Goal: Information Seeking & Learning: Find specific page/section

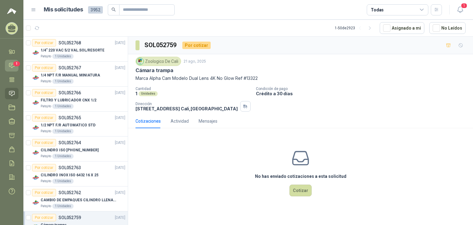
scroll to position [0, 7]
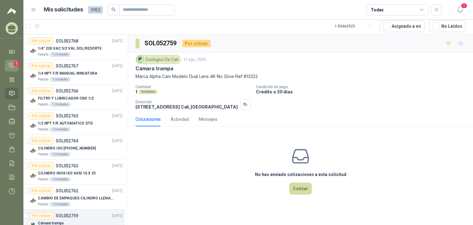
click at [14, 63] on span "1" at bounding box center [16, 63] width 7 height 5
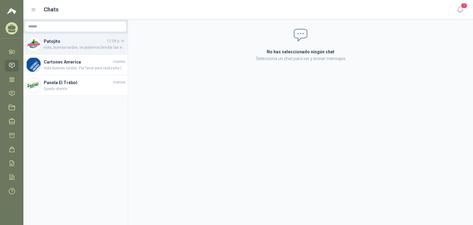
click at [89, 52] on div "Patojito 12:08 p. m. Hola, buenas tardes. te podemos brindar las empaquetaduras…" at bounding box center [75, 44] width 104 height 21
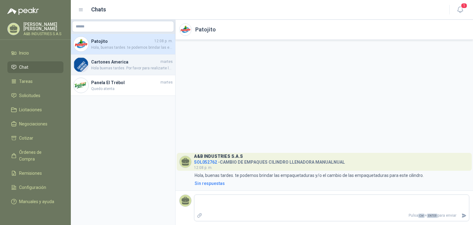
click at [117, 62] on h4 "Cartones America" at bounding box center [125, 61] width 68 height 7
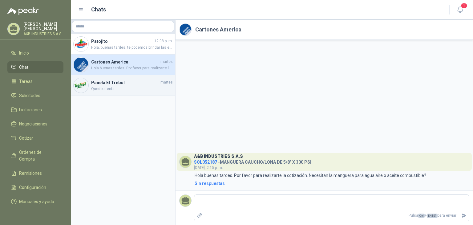
click at [130, 81] on h4 "Panela El Trébol" at bounding box center [125, 82] width 68 height 7
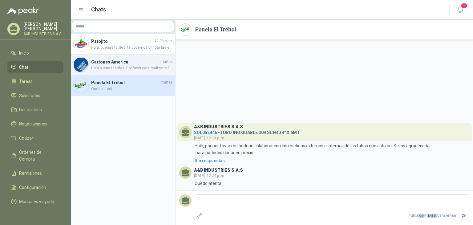
click at [118, 62] on h4 "Cartones America" at bounding box center [125, 61] width 68 height 7
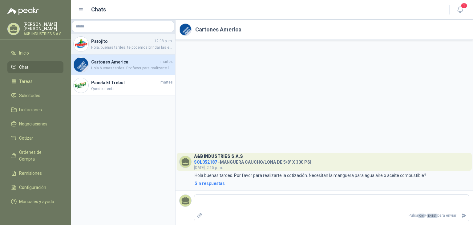
click at [112, 38] on h4 "Patojito" at bounding box center [122, 41] width 62 height 7
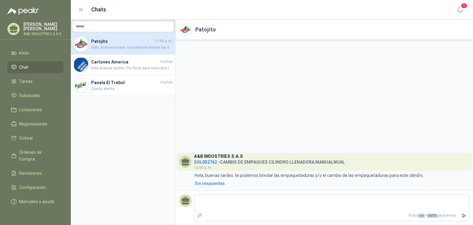
click at [123, 111] on aside "Patojito 12:08 p. m. Hola, buenas tardes. te podemos brindar las empaquetaduras…" at bounding box center [123, 122] width 105 height 205
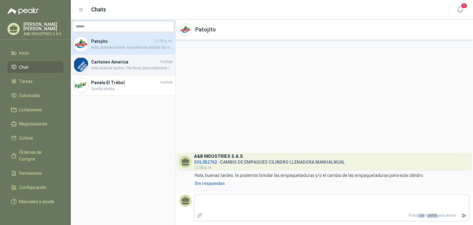
click at [113, 70] on span "Hola buenas tardes. Por favor para realizarte la cotización. Necesitan la mangu…" at bounding box center [132, 68] width 82 height 6
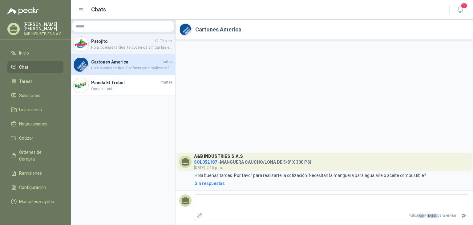
click at [122, 43] on h4 "Patojito" at bounding box center [122, 41] width 62 height 7
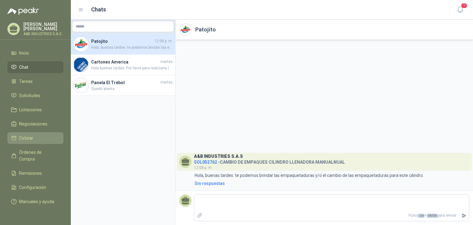
click at [40, 141] on link "Cotizar" at bounding box center [35, 138] width 56 height 12
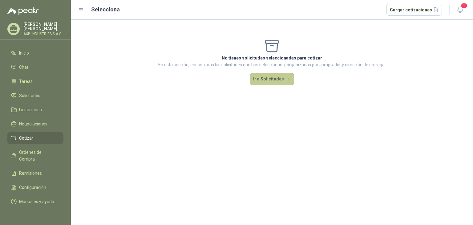
click at [269, 79] on button "Ir a Solicitudes" at bounding box center [272, 79] width 44 height 12
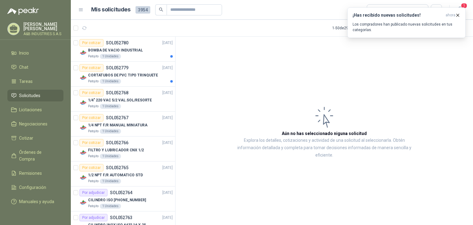
click at [288, 84] on article "Aún no has seleccionado niguna solicitud Explora los detalles, cotizaciones y a…" at bounding box center [323, 132] width 297 height 190
click at [457, 16] on icon "button" at bounding box center [457, 15] width 5 height 5
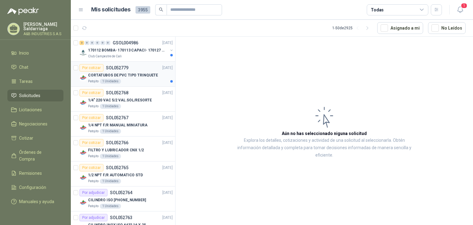
click at [135, 80] on div "Patojito 1 Unidades" at bounding box center [130, 81] width 85 height 5
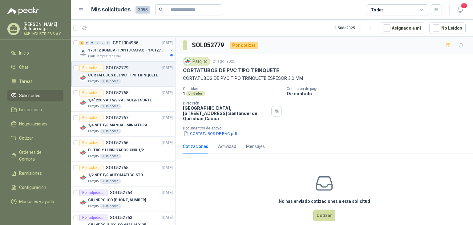
click at [145, 51] on p "170112 BOMBA- 170113 CAPACI- 170127 MOTOR 170119 R" at bounding box center [126, 50] width 77 height 6
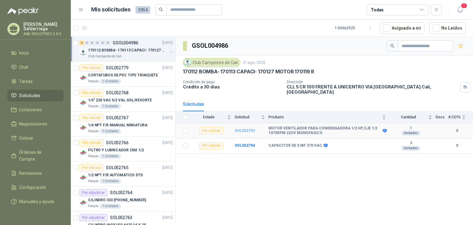
click at [244, 128] on b "SOL052793" at bounding box center [245, 130] width 20 height 4
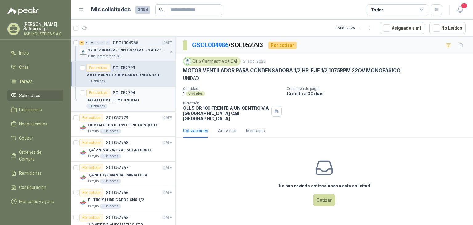
click at [133, 100] on p "CAPACITOR DE 5 MF 370 VAC" at bounding box center [112, 100] width 53 height 6
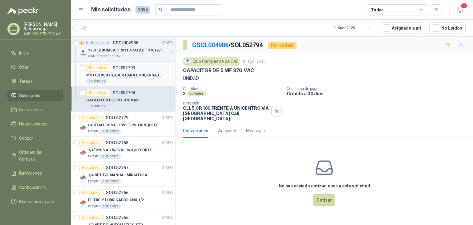
click at [123, 76] on p "MOTOR VENTILADOR PARA CONDENSADORA 1/2 HP, EJE 1/2 1075RPM 22OV MONOFASICO." at bounding box center [124, 75] width 77 height 6
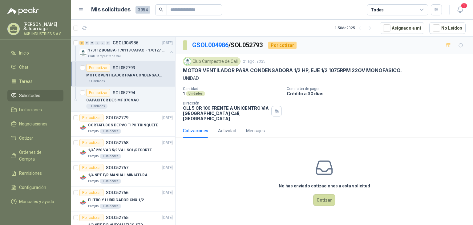
click at [216, 143] on div "No has enviado cotizaciones a esta solicitud Cotizar" at bounding box center [323, 182] width 297 height 78
click at [109, 52] on p "170112 BOMBA- 170113 CAPACI- 170127 MOTOR 170119 R" at bounding box center [126, 50] width 77 height 6
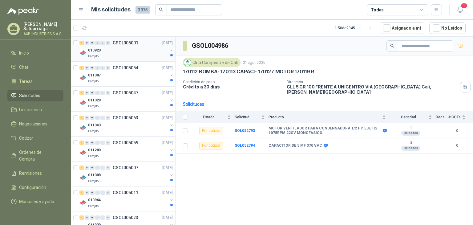
click at [117, 56] on div "Patojito" at bounding box center [128, 56] width 80 height 5
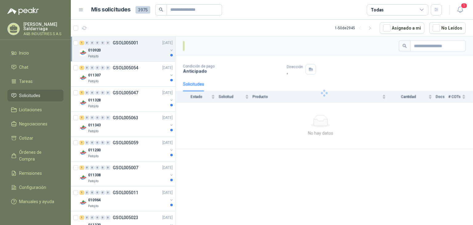
click at [117, 56] on div "Patojito" at bounding box center [128, 56] width 80 height 5
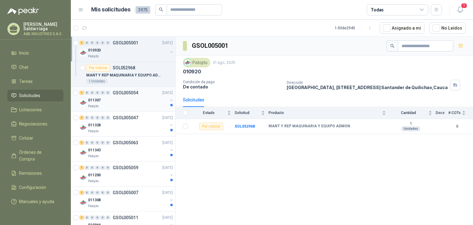
click at [122, 106] on div "Patojito" at bounding box center [128, 106] width 80 height 5
click at [126, 122] on div "011328" at bounding box center [128, 124] width 80 height 7
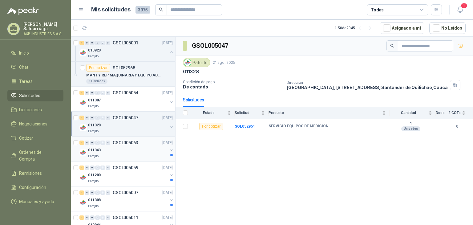
click at [139, 154] on div "Patojito" at bounding box center [128, 156] width 80 height 5
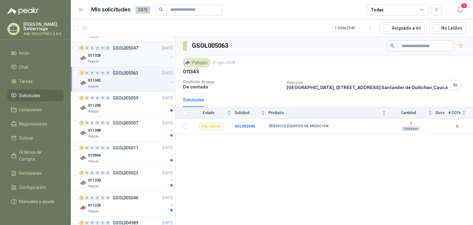
scroll to position [92, 0]
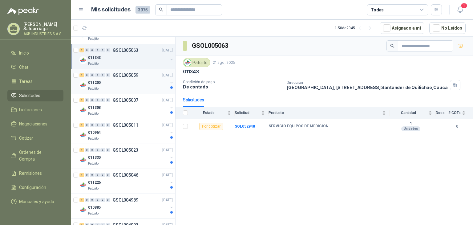
click at [130, 79] on div "011200" at bounding box center [128, 82] width 80 height 7
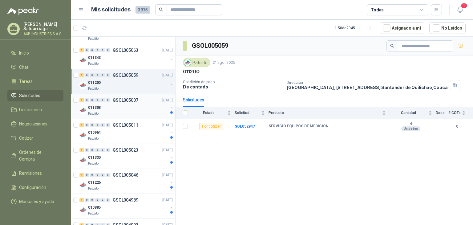
click at [105, 109] on div "011308" at bounding box center [128, 107] width 80 height 7
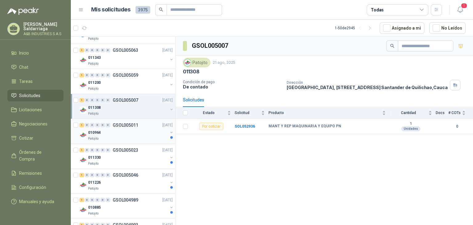
click at [142, 137] on div "Patojito" at bounding box center [128, 138] width 80 height 5
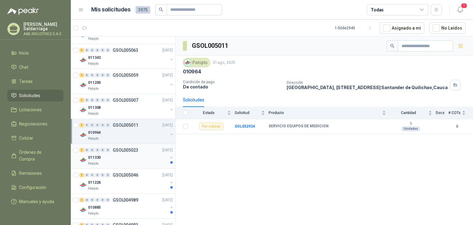
click at [139, 154] on div "011330" at bounding box center [128, 157] width 80 height 7
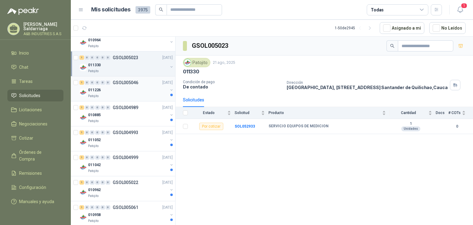
scroll to position [154, 0]
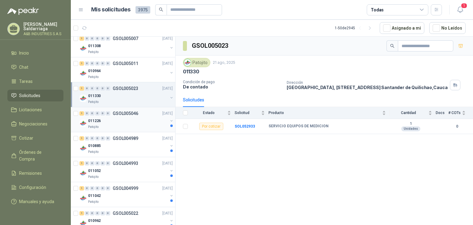
click at [140, 115] on div "1 0 0 0 0 0 GSOL005046 21/08/25" at bounding box center [126, 113] width 94 height 7
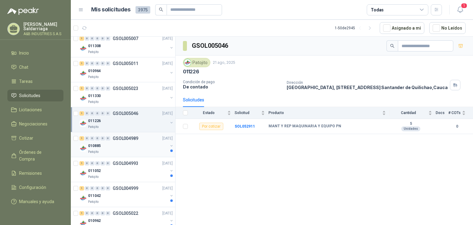
click at [139, 143] on div "010885" at bounding box center [128, 145] width 80 height 7
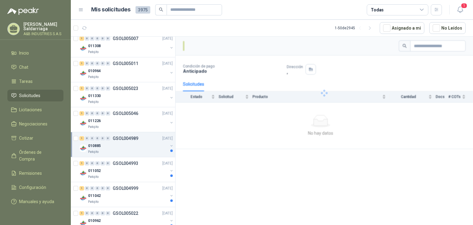
click at [102, 147] on div "010885" at bounding box center [128, 145] width 80 height 7
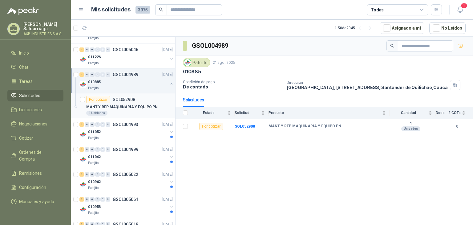
scroll to position [246, 0]
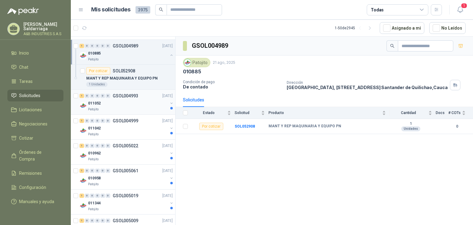
click at [119, 108] on div "Patojito" at bounding box center [128, 109] width 80 height 5
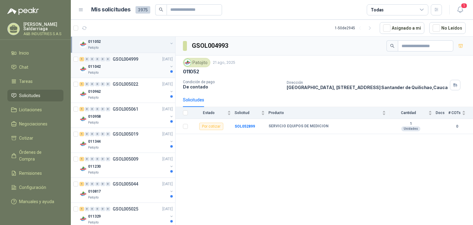
scroll to position [277, 0]
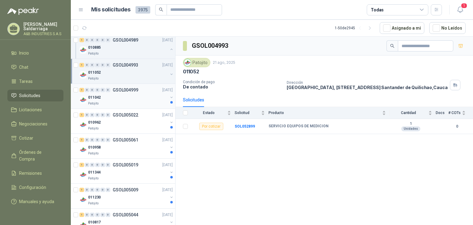
click at [123, 101] on div "Patojito" at bounding box center [128, 103] width 80 height 5
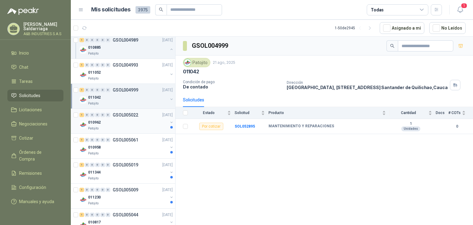
click at [137, 116] on div "1 0 0 0 0 0 GSOL005022 21/08/25" at bounding box center [126, 114] width 94 height 7
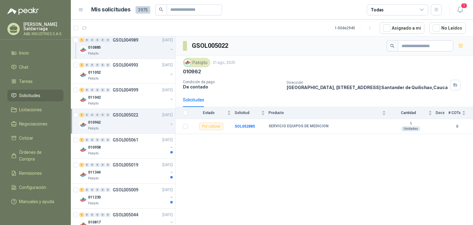
scroll to position [308, 0]
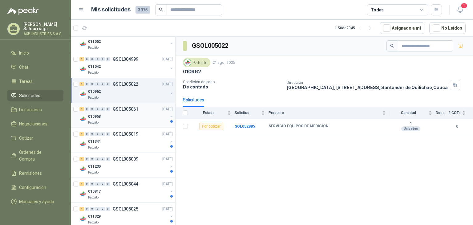
click at [116, 123] on div "Patojito" at bounding box center [128, 122] width 80 height 5
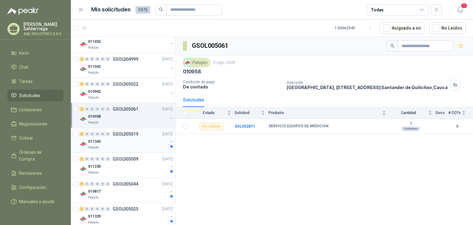
click at [136, 136] on div "1 0 0 0 0 0 GSOL005019 21/08/25" at bounding box center [126, 133] width 94 height 7
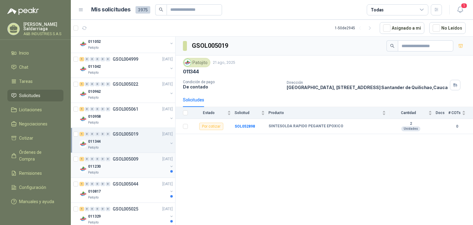
scroll to position [339, 0]
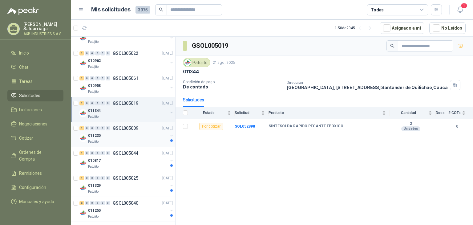
click at [140, 132] on div "011230" at bounding box center [128, 135] width 80 height 7
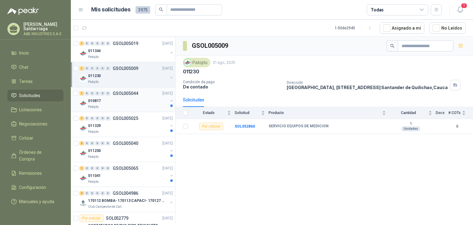
scroll to position [400, 0]
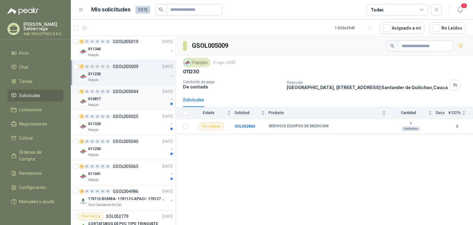
click at [132, 95] on div "010817" at bounding box center [128, 98] width 80 height 7
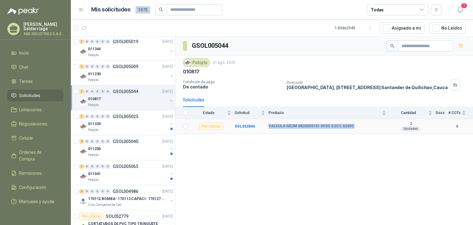
drag, startPoint x: 267, startPoint y: 123, endPoint x: 352, endPoint y: 123, distance: 84.9
click at [352, 123] on tr "Por cotizar SOL052846 VALVULA NEUM 0820055101 HF03 3/2CC 024DC 2 Unidades 0" at bounding box center [323, 126] width 297 height 15
copy tr "VALVULA NEUM 0820055101 HF03 3/2CC 024DC"
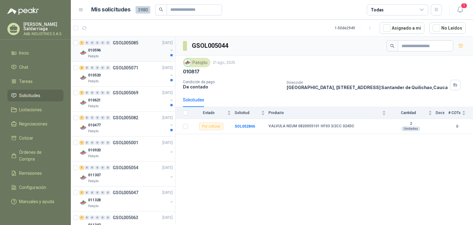
click at [120, 44] on p "GSOL005085" at bounding box center [126, 43] width 26 height 4
click at [137, 76] on div "010520" at bounding box center [128, 74] width 80 height 7
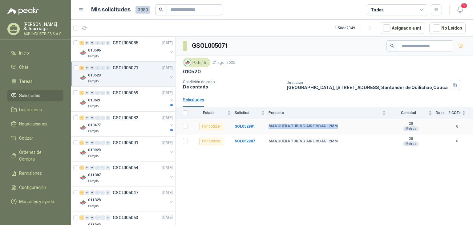
drag, startPoint x: 267, startPoint y: 124, endPoint x: 339, endPoint y: 128, distance: 72.1
click at [339, 128] on tr "Por cotizar SOL052981 MANGUERA TUBING AIRE ROJA 12MM 20 Metros 0" at bounding box center [323, 126] width 297 height 15
copy tr "MANGUERA TUBING AIRE ROJA 12MM"
click at [310, 139] on b "MANGUERA TUBING AIRE ROJA 12MM" at bounding box center [302, 141] width 69 height 5
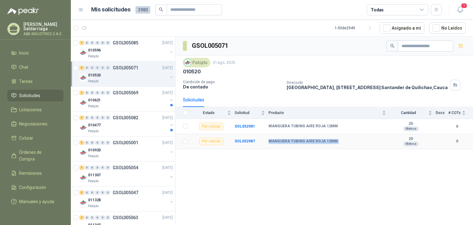
click at [310, 139] on b "MANGUERA TUBING AIRE ROJA 12MM" at bounding box center [302, 141] width 69 height 5
copy b "MANGUERA TUBING AIRE ROJA 12MM"
click at [273, 169] on div "GSOL005071 Patojito [DATE] 010520 Condición de pago De contado Dirección [GEOGR…" at bounding box center [323, 132] width 297 height 190
drag, startPoint x: 211, startPoint y: 164, endPoint x: 208, endPoint y: 159, distance: 5.7
click at [211, 163] on div "GSOL005071 Patojito [DATE] 010520 Condición de pago De contado Dirección [GEOGR…" at bounding box center [323, 132] width 297 height 190
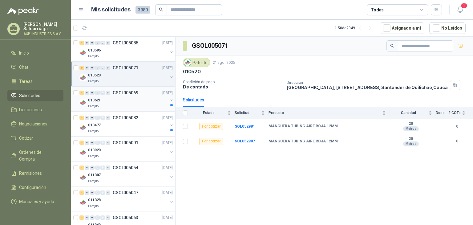
click at [117, 95] on div "1 0 0 0 0 0 GSOL005069 [DATE]" at bounding box center [126, 92] width 94 height 7
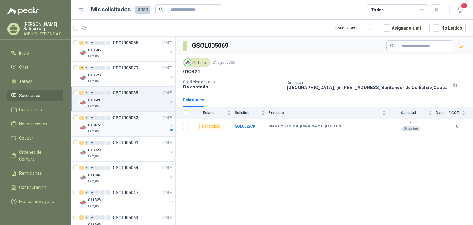
click at [129, 123] on div "010477" at bounding box center [128, 124] width 80 height 7
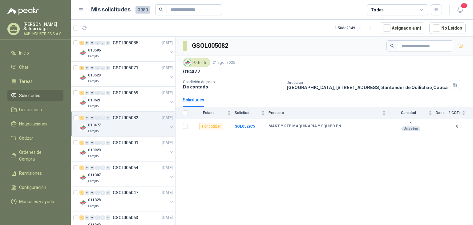
click at [247, 167] on div "GSOL005082 Patojito [DATE] 010477 Condición de pago De contado Dirección [GEOGR…" at bounding box center [323, 132] width 297 height 190
click at [259, 150] on div "GSOL005082 Patojito [DATE] 010477 Condición de pago De contado Dirección [GEOGR…" at bounding box center [323, 132] width 297 height 190
click at [117, 48] on div "010596" at bounding box center [128, 49] width 80 height 7
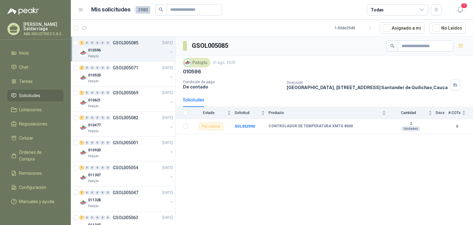
click at [118, 48] on div "010596" at bounding box center [128, 49] width 80 height 7
click at [127, 79] on div "2 Unidades" at bounding box center [129, 81] width 86 height 5
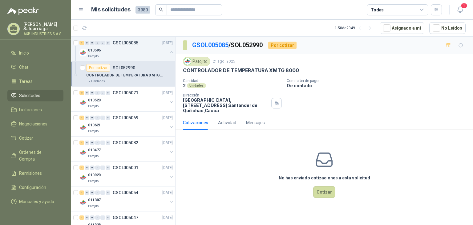
click at [310, 96] on div "Cantidad 2 Unidades Condición de pago De contado Dirección Parque Industrial el…" at bounding box center [324, 95] width 283 height 34
click at [143, 106] on div "Patojito" at bounding box center [128, 106] width 80 height 5
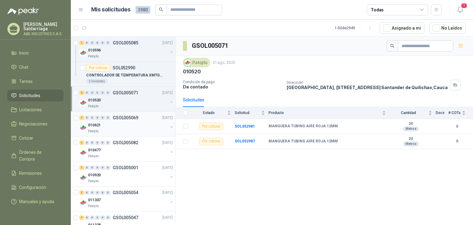
click at [141, 118] on div "1 0 0 0 0 0 GSOL005069 [DATE]" at bounding box center [126, 117] width 94 height 7
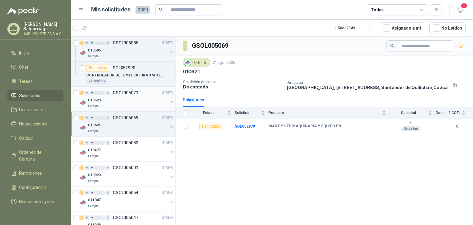
click at [126, 100] on div "010520" at bounding box center [128, 99] width 80 height 7
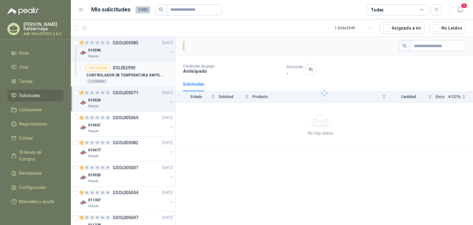
click at [142, 76] on p "CONTROLADOR DE TEMPERATURA XMTG 8000" at bounding box center [124, 75] width 77 height 6
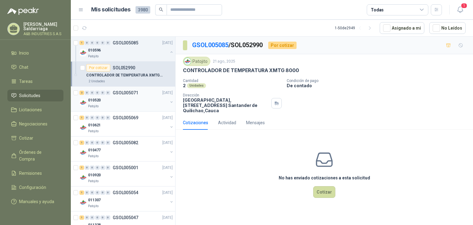
click at [136, 104] on div "Patojito" at bounding box center [128, 106] width 80 height 5
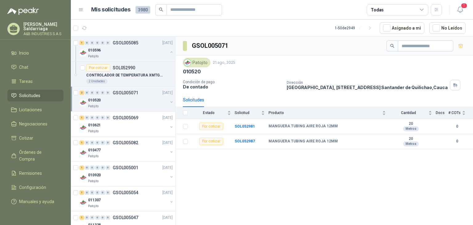
click at [169, 101] on button "button" at bounding box center [171, 101] width 5 height 5
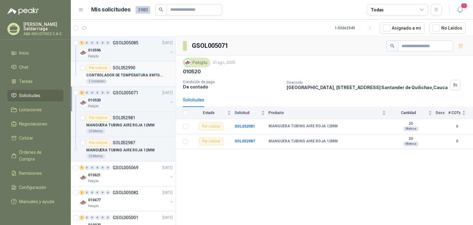
click at [123, 70] on div "Por cotizar SOL052990" at bounding box center [110, 67] width 49 height 7
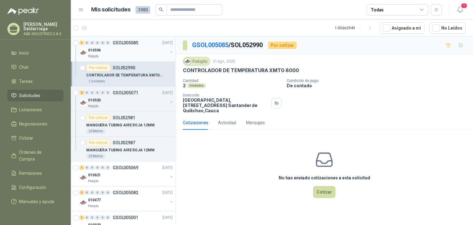
click at [118, 50] on div "010596" at bounding box center [128, 49] width 80 height 7
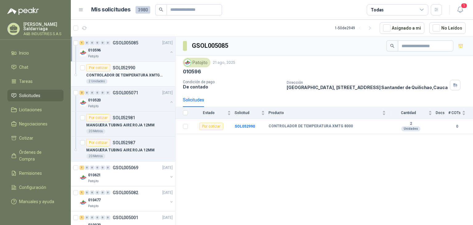
click at [128, 70] on div "Por cotizar SOL052990" at bounding box center [110, 67] width 49 height 7
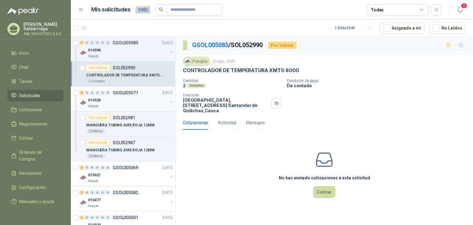
click at [126, 97] on div "010520" at bounding box center [128, 99] width 80 height 7
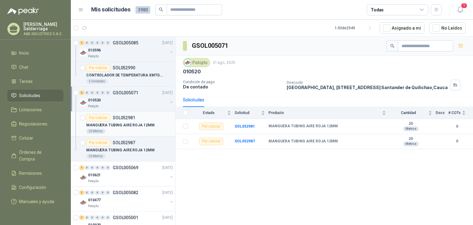
click at [138, 126] on p "MANGUERA TUBING AIRE ROJA 12MM" at bounding box center [120, 125] width 68 height 6
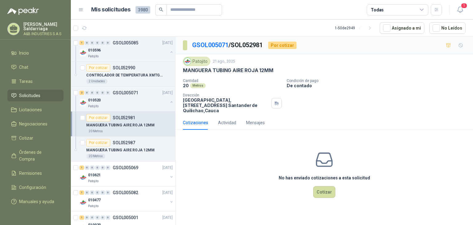
click at [213, 68] on p "MANGUERA TUBING AIRE ROJA 12MM" at bounding box center [228, 70] width 90 height 6
click at [226, 65] on div "Patojito [DATE]" at bounding box center [324, 61] width 283 height 9
